Goal: Task Accomplishment & Management: Use online tool/utility

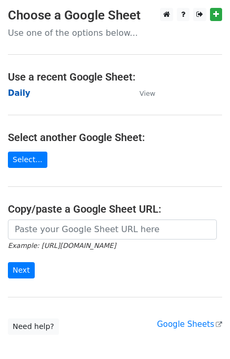
click at [22, 93] on strong "Daily" at bounding box center [19, 93] width 23 height 9
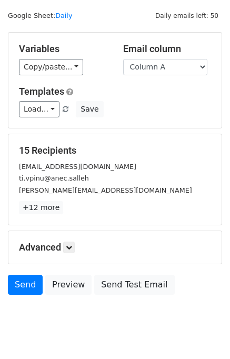
scroll to position [48, 0]
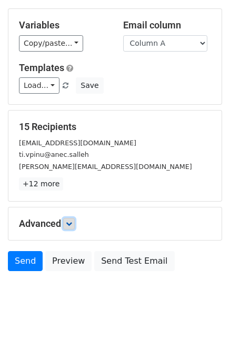
click at [68, 226] on link at bounding box center [69, 224] width 12 height 12
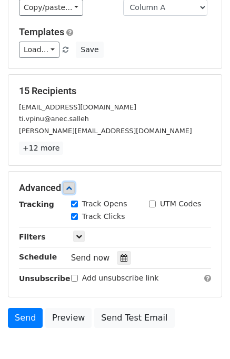
scroll to position [130, 0]
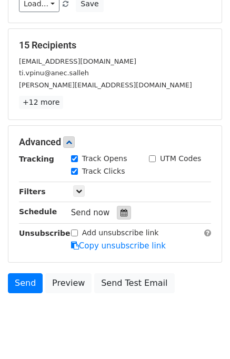
click at [124, 209] on div at bounding box center [124, 213] width 14 height 14
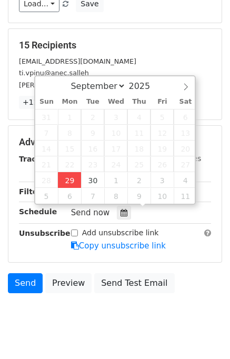
type input "2025-09-29 13:33"
type input "01"
type input "33"
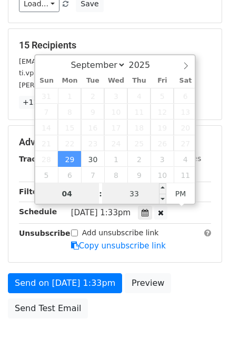
type input "04"
type input "2025-09-29 16:33"
click at [114, 194] on input "33" at bounding box center [134, 193] width 64 height 21
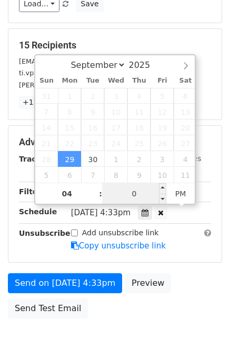
type input "00"
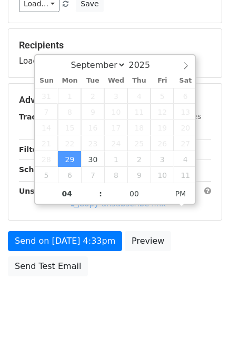
type input "2025-09-29 16:00"
click at [198, 283] on body "New Campaign Daily emails left: 50 Google Sheet: Daily Variables Copy/paste... …" at bounding box center [115, 101] width 230 height 446
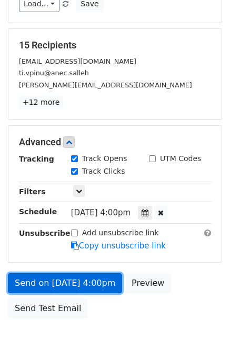
click at [85, 277] on link "Send on Sep 29 at 4:00pm" at bounding box center [65, 283] width 114 height 20
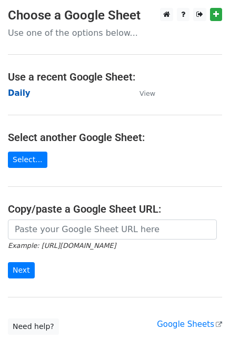
click at [19, 93] on strong "Daily" at bounding box center [19, 93] width 23 height 9
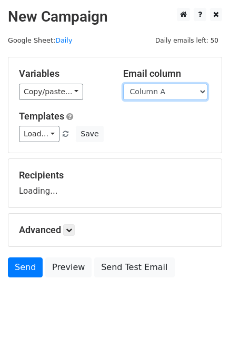
click at [159, 91] on select "Column A Column B Column C Column D Column E" at bounding box center [165, 92] width 84 height 16
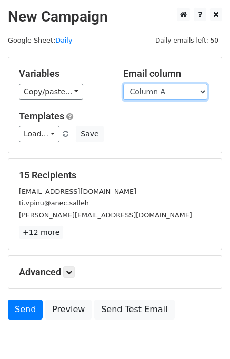
drag, startPoint x: 157, startPoint y: 91, endPoint x: 158, endPoint y: 99, distance: 7.5
click at [157, 91] on select "Column A Column B Column C Column D Column E" at bounding box center [165, 92] width 84 height 16
select select "Column B"
click at [123, 84] on select "Column A Column B Column C Column D Column E" at bounding box center [165, 92] width 84 height 16
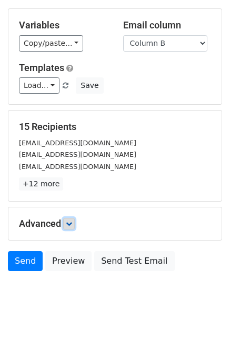
click at [71, 226] on link at bounding box center [69, 224] width 12 height 12
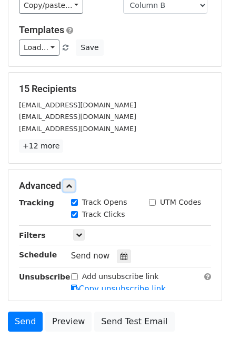
scroll to position [124, 0]
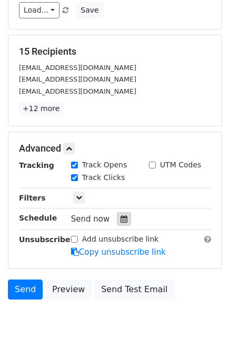
click at [122, 219] on div at bounding box center [124, 219] width 14 height 14
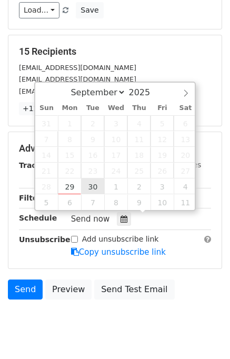
type input "2025-09-30 12:00"
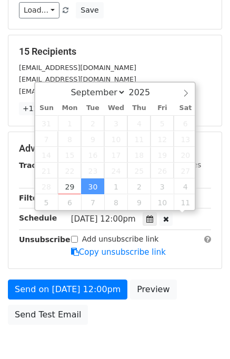
scroll to position [0, 0]
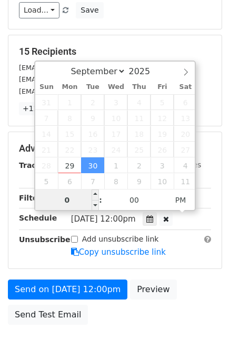
type input "05"
type input "2025-09-30 17:00"
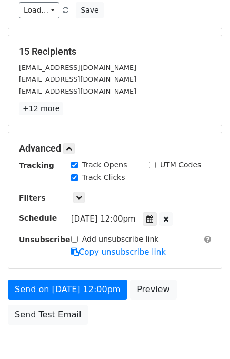
click at [179, 282] on div "Send on Sep 30 at 12:00pm Preview Send Test Email" at bounding box center [115, 305] width 230 height 51
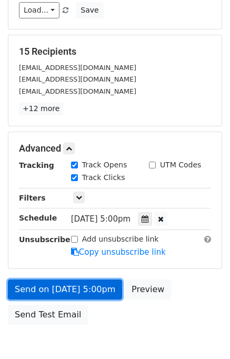
click at [101, 290] on link "Send on Sep 30 at 5:00pm" at bounding box center [65, 290] width 114 height 20
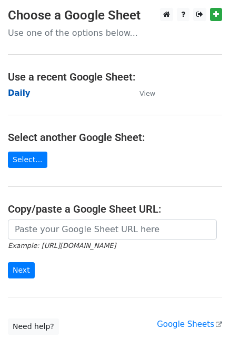
click at [21, 96] on strong "Daily" at bounding box center [19, 93] width 23 height 9
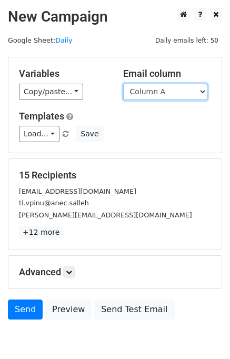
click at [162, 93] on select "Column A Column B Column C Column D Column E" at bounding box center [165, 92] width 84 height 16
select select "Column C"
click at [123, 84] on select "Column A Column B Column C Column D Column E" at bounding box center [165, 92] width 84 height 16
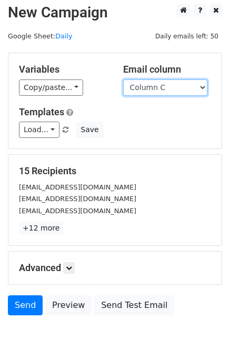
scroll to position [6, 0]
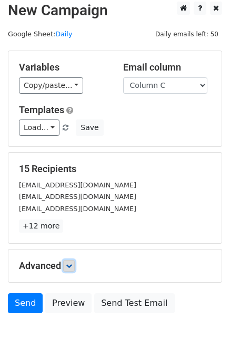
click at [67, 263] on link at bounding box center [69, 266] width 12 height 12
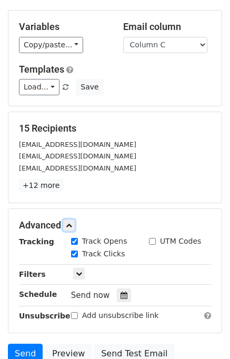
scroll to position [137, 0]
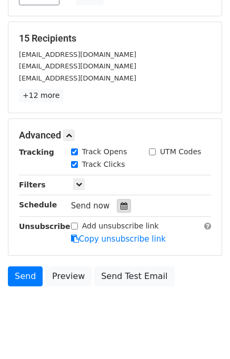
click at [121, 207] on icon at bounding box center [124, 205] width 7 height 7
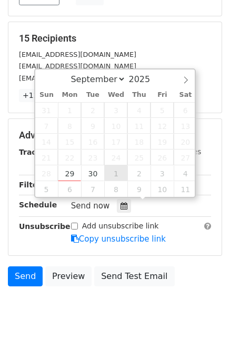
type input "2025-10-01 12:00"
select select "9"
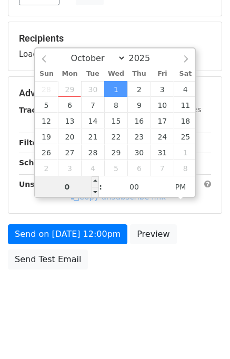
type input "06"
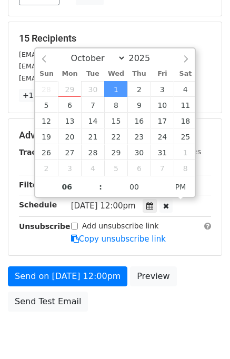
type input "2025-10-01 18:00"
click at [189, 280] on div "Send on Oct 1 at 12:00pm Preview Send Test Email" at bounding box center [115, 292] width 230 height 51
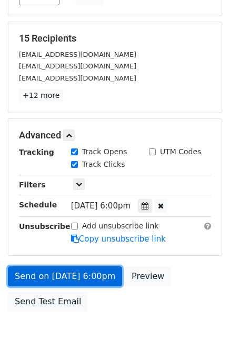
click at [86, 275] on link "Send on Oct 1 at 6:00pm" at bounding box center [65, 277] width 114 height 20
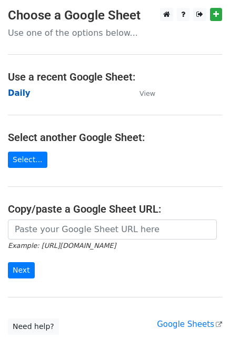
click at [23, 93] on strong "Daily" at bounding box center [19, 93] width 23 height 9
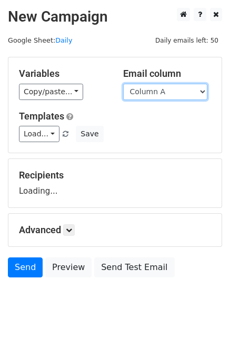
click at [164, 90] on select "Column A Column B Column C Column D Column E" at bounding box center [165, 92] width 84 height 16
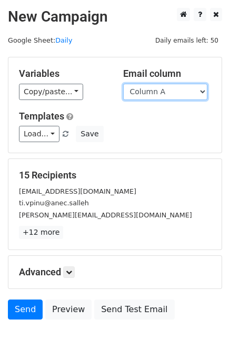
click at [159, 95] on select "Column A Column B Column C Column D Column E" at bounding box center [165, 92] width 84 height 16
select select "Column D"
click at [123, 84] on select "Column A Column B Column C Column D Column E" at bounding box center [165, 92] width 84 height 16
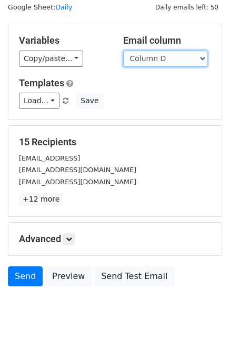
scroll to position [48, 0]
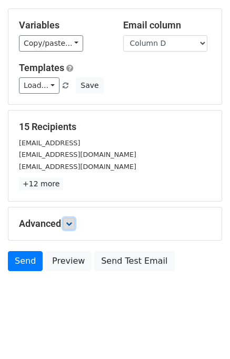
click at [70, 221] on icon at bounding box center [69, 224] width 6 height 6
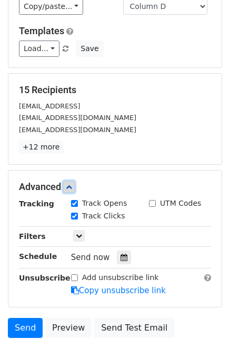
scroll to position [152, 0]
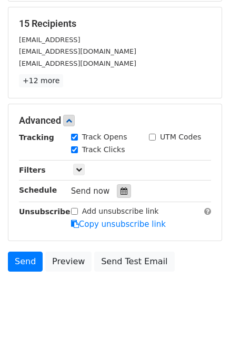
click at [121, 193] on icon at bounding box center [124, 191] width 7 height 7
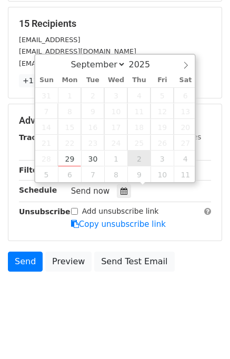
type input "2025-10-02 12:00"
select select "9"
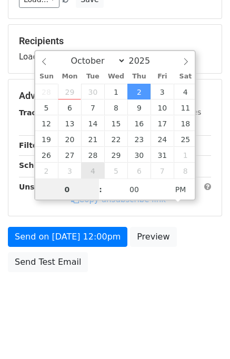
type input "07"
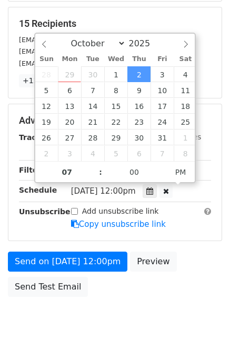
type input "2025-10-02 19:00"
click at [193, 269] on div "Send on Oct 2 at 12:00pm Preview Send Test Email" at bounding box center [115, 277] width 230 height 51
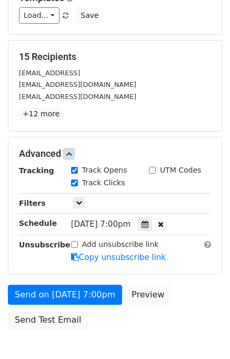
scroll to position [134, 0]
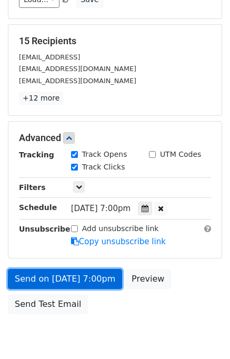
click at [81, 276] on link "Send on Oct 2 at 7:00pm" at bounding box center [65, 279] width 114 height 20
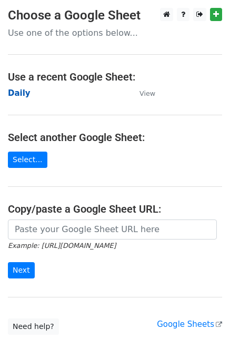
click at [25, 95] on strong "Daily" at bounding box center [19, 93] width 23 height 9
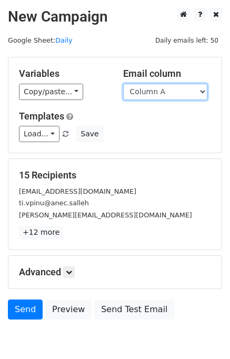
click at [172, 93] on select "Column A Column B Column C Column D Column E" at bounding box center [165, 92] width 84 height 16
select select "Column E"
click at [123, 84] on select "Column A Column B Column C Column D Column E" at bounding box center [165, 92] width 84 height 16
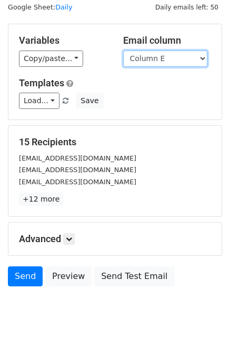
scroll to position [48, 0]
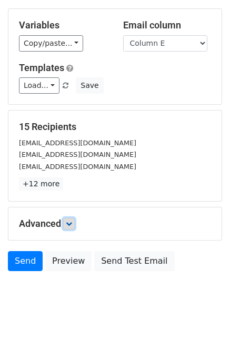
click at [72, 226] on icon at bounding box center [69, 224] width 6 height 6
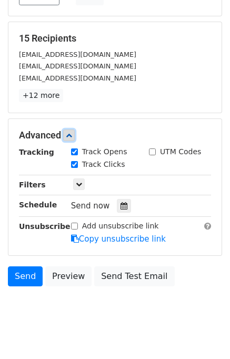
scroll to position [145, 0]
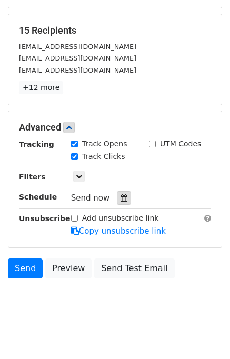
click at [121, 197] on icon at bounding box center [124, 197] width 7 height 7
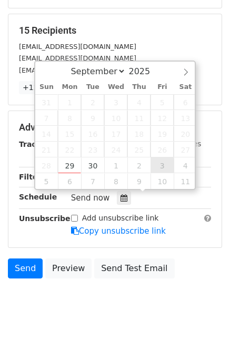
type input "[DATE] 12:00"
select select "9"
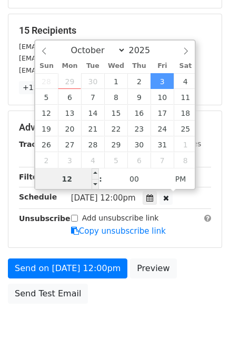
scroll to position [134, 0]
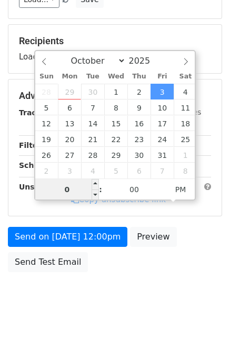
type input "08"
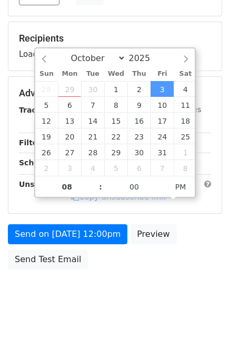
type input "[DATE] 20:00"
click at [167, 275] on div "Send on [DATE] 12:00pm Preview Send Test Email" at bounding box center [115, 249] width 230 height 51
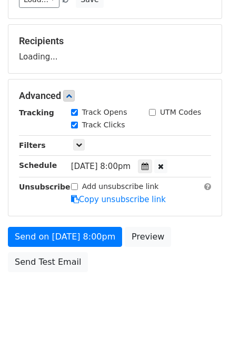
scroll to position [145, 0]
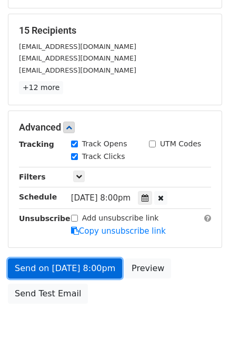
click at [82, 266] on link "Send on [DATE] 8:00pm" at bounding box center [65, 269] width 114 height 20
